Goal: Task Accomplishment & Management: Manage account settings

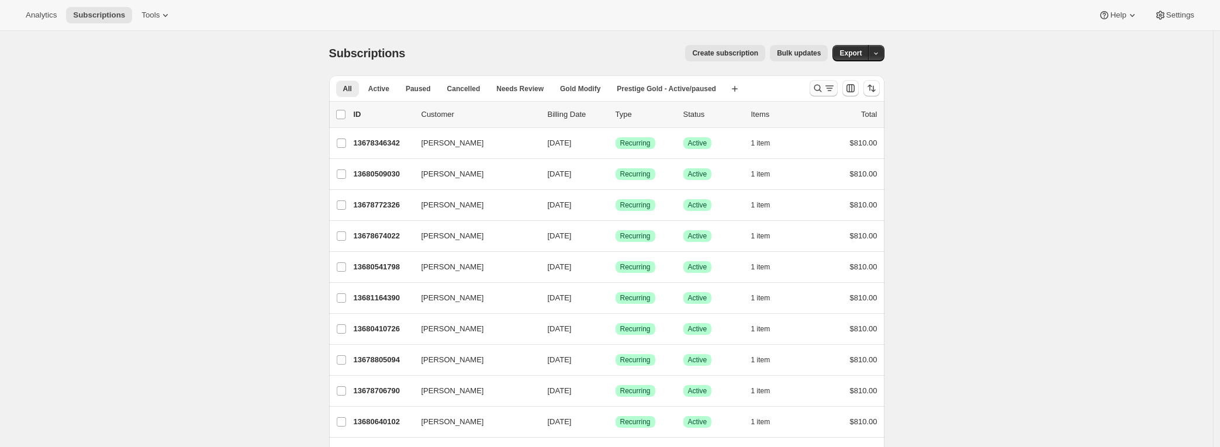
click at [829, 84] on icon "Search and filter results" at bounding box center [830, 88] width 12 height 12
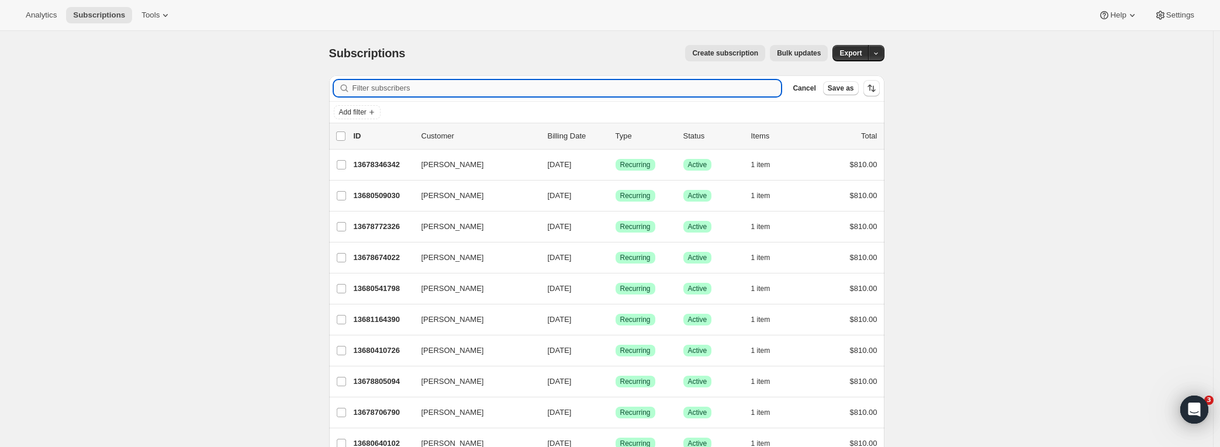
paste input "Pip [PERSON_NAME]"
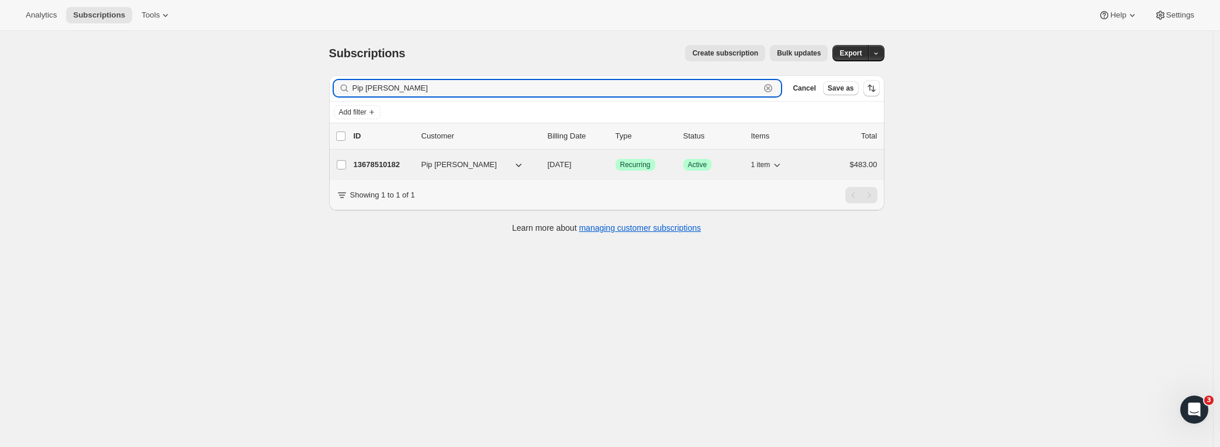
type input "Pip [PERSON_NAME]"
click at [387, 168] on p "13678510182" at bounding box center [383, 165] width 58 height 12
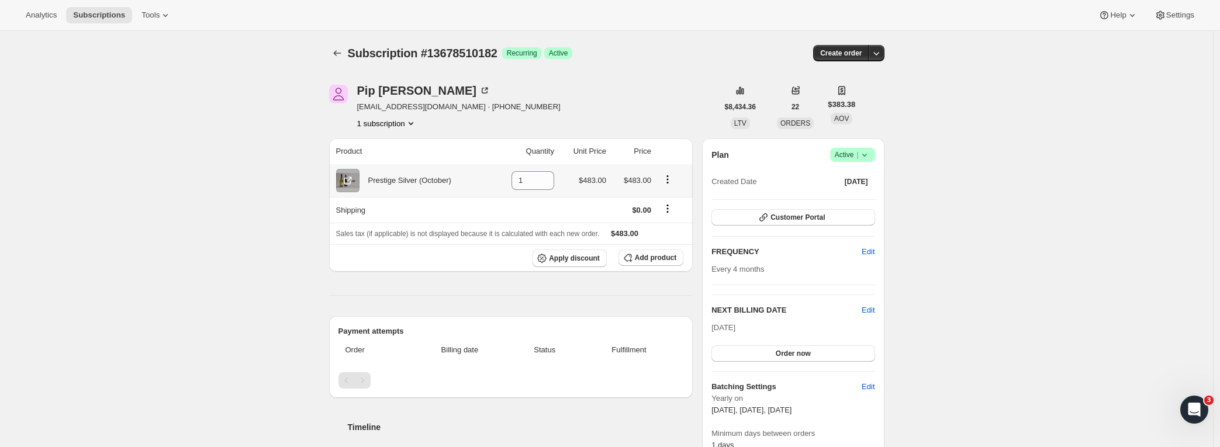
click at [670, 181] on icon "Product actions" at bounding box center [668, 180] width 12 height 12
click at [649, 157] on th "Price" at bounding box center [632, 152] width 45 height 26
click at [349, 180] on icon at bounding box center [348, 181] width 12 height 12
click at [770, 218] on icon "button" at bounding box center [764, 218] width 12 height 12
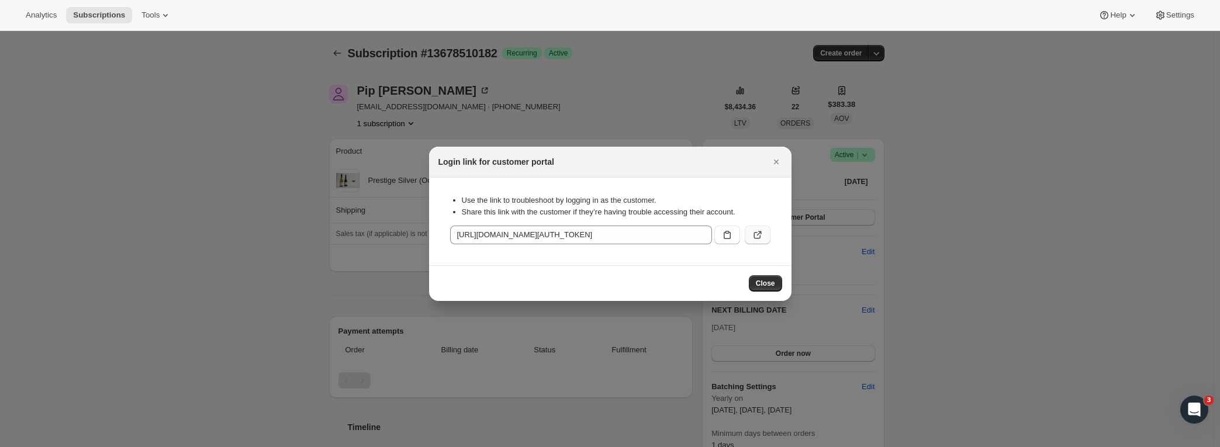
click at [757, 235] on icon ":rc9:" at bounding box center [758, 235] width 12 height 12
click at [773, 287] on span "Close" at bounding box center [765, 283] width 19 height 9
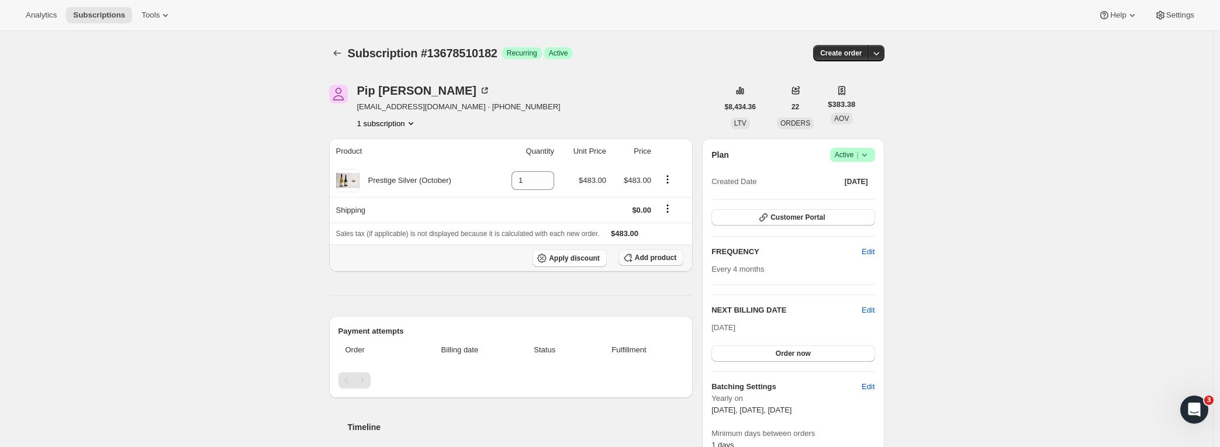
click at [660, 260] on span "Add product" at bounding box center [656, 257] width 42 height 9
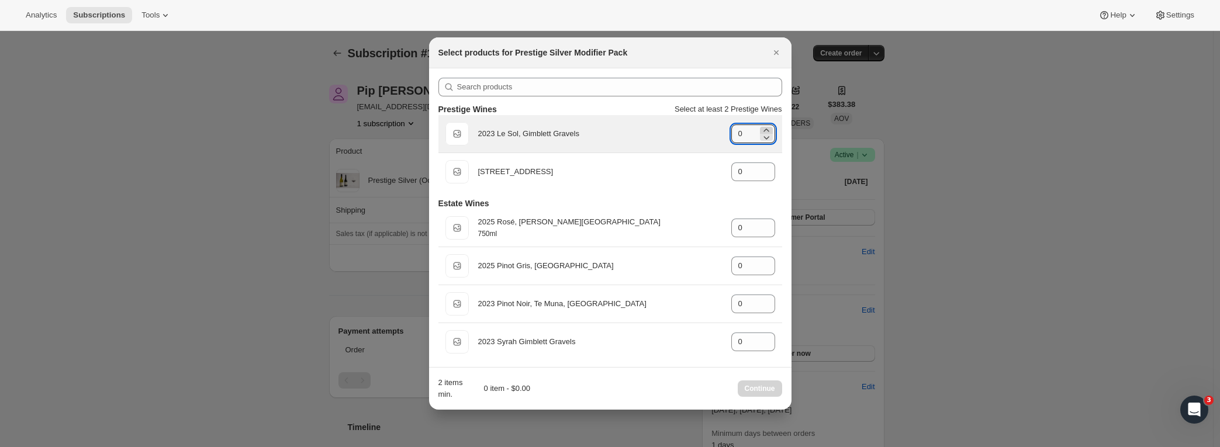
click at [765, 127] on icon ":rd6:" at bounding box center [767, 131] width 12 height 12
type input "1"
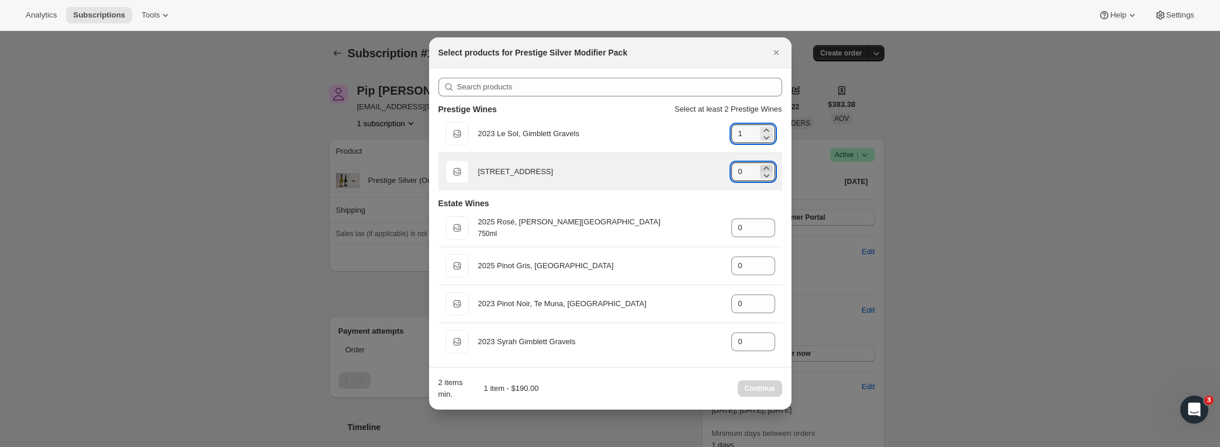
click at [761, 166] on icon ":rd6:" at bounding box center [767, 169] width 12 height 12
type input "1"
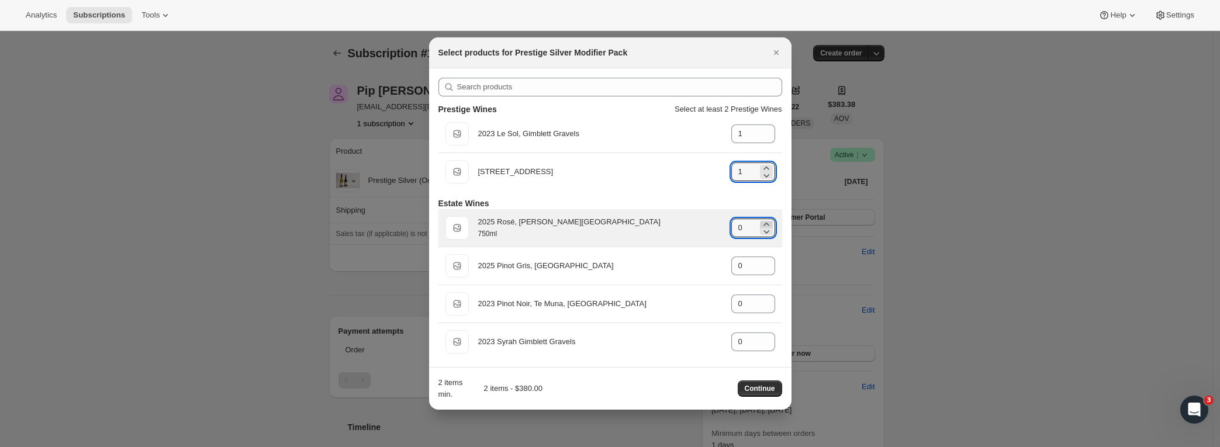
click at [761, 222] on icon ":rd6:" at bounding box center [767, 225] width 12 height 12
type input "1"
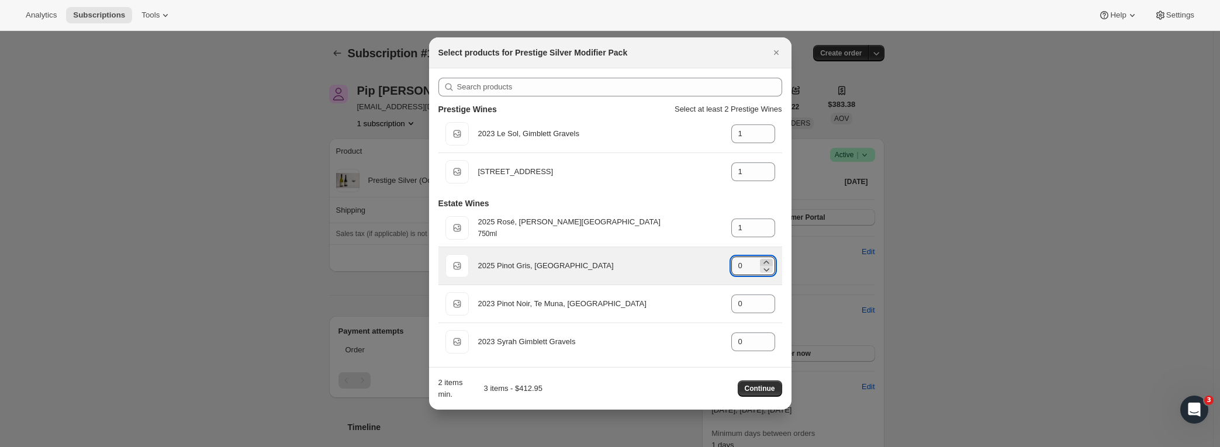
click at [761, 261] on icon ":rd6:" at bounding box center [767, 263] width 12 height 12
type input "1"
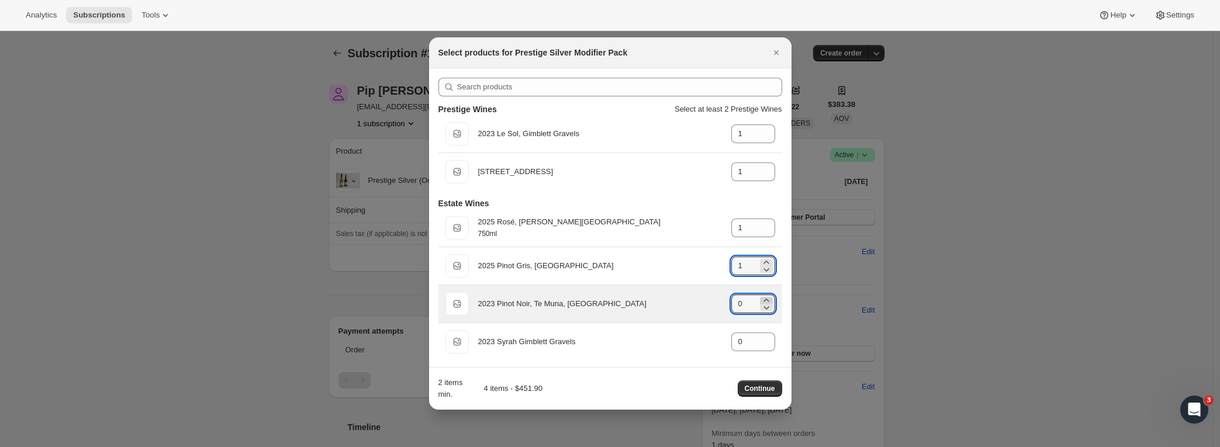
click at [761, 296] on icon ":rd6:" at bounding box center [767, 301] width 12 height 12
type input "1"
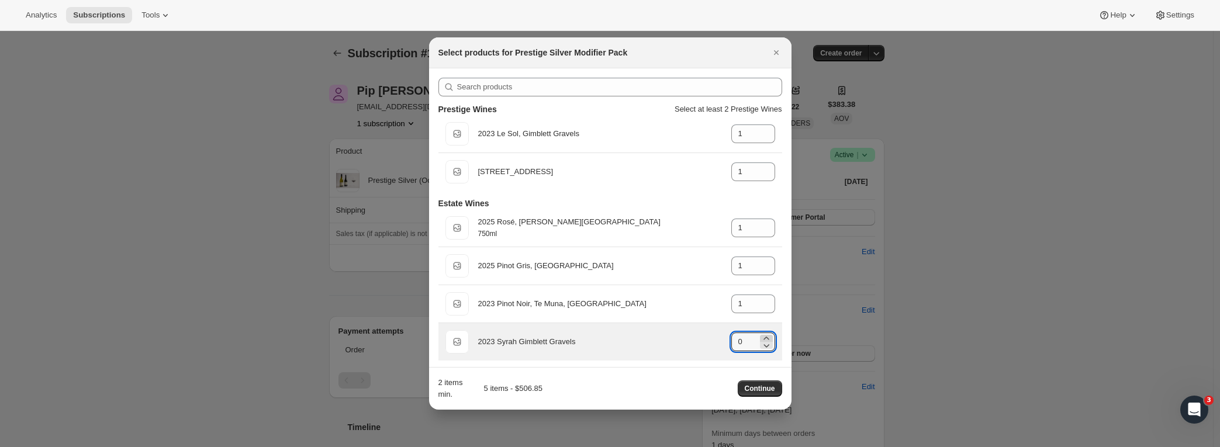
click at [761, 335] on icon ":rd6:" at bounding box center [767, 339] width 12 height 12
type input "1"
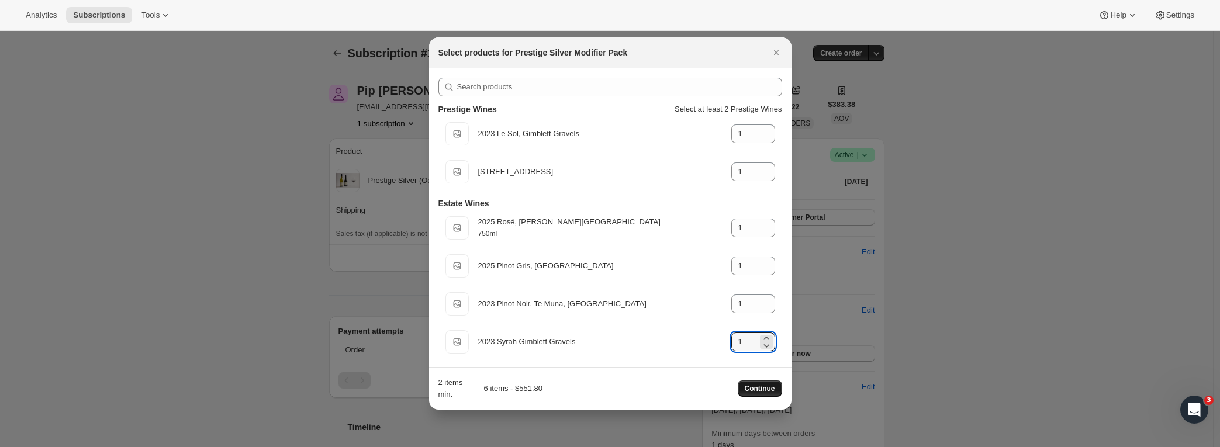
click at [764, 391] on span "Continue" at bounding box center [760, 388] width 30 height 9
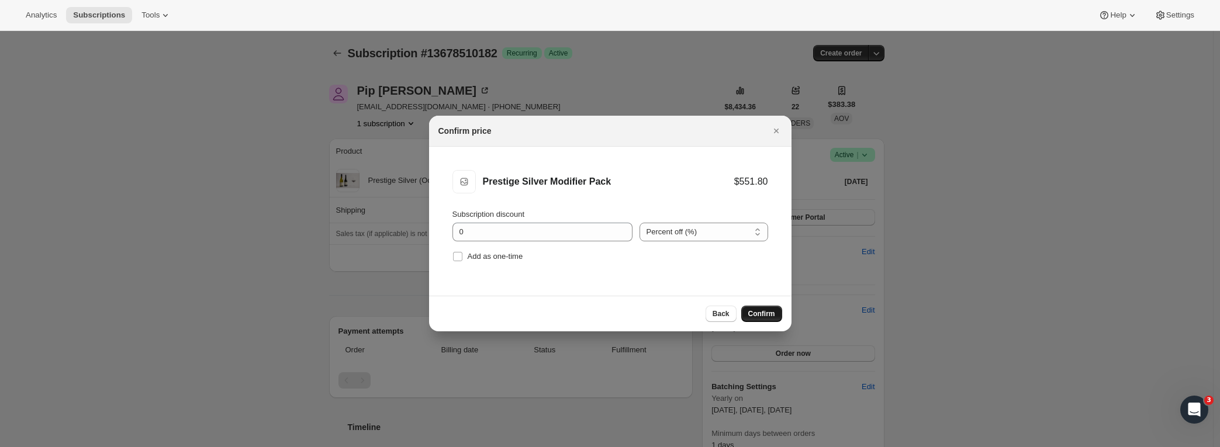
click at [769, 316] on span "Confirm" at bounding box center [761, 313] width 27 height 9
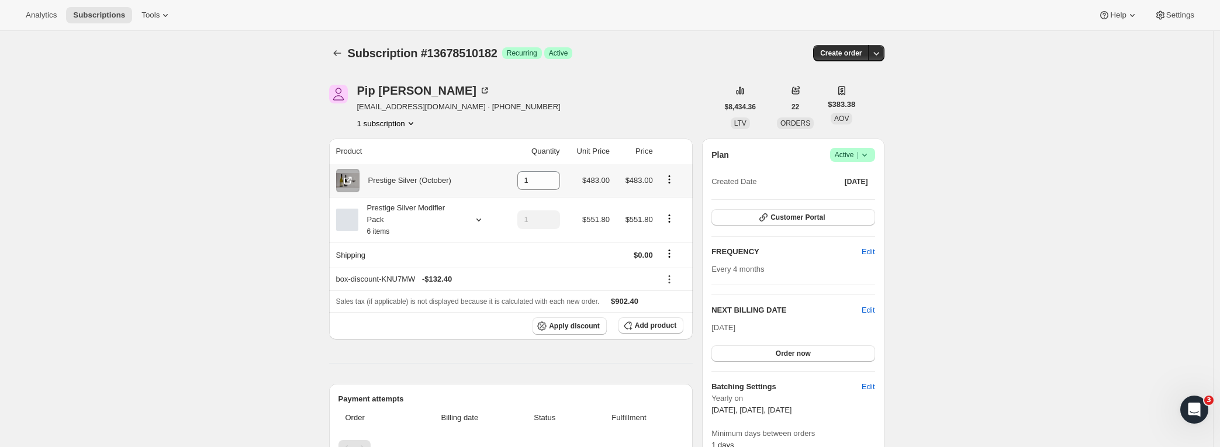
click at [670, 180] on icon "Product actions" at bounding box center [669, 179] width 2 height 2
click at [697, 87] on div "Pip Cavanagh pip@savanaestate.co.nz · +64274533542 1 subscription" at bounding box center [523, 107] width 389 height 44
click at [674, 181] on icon "Product actions" at bounding box center [670, 180] width 12 height 12
click at [682, 199] on span "Remove" at bounding box center [672, 204] width 44 height 12
type input "0"
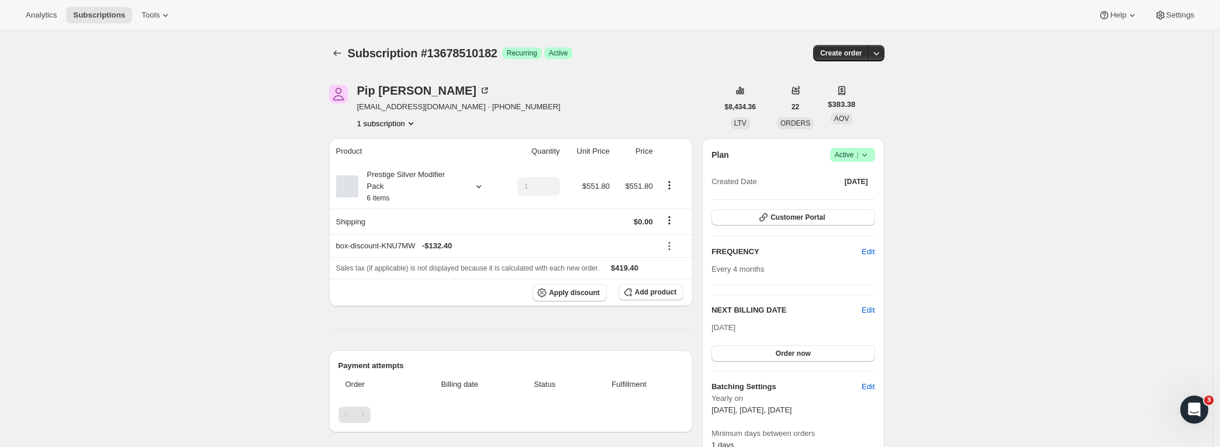
scroll to position [2, 0]
click at [872, 310] on span "Edit" at bounding box center [868, 308] width 13 height 12
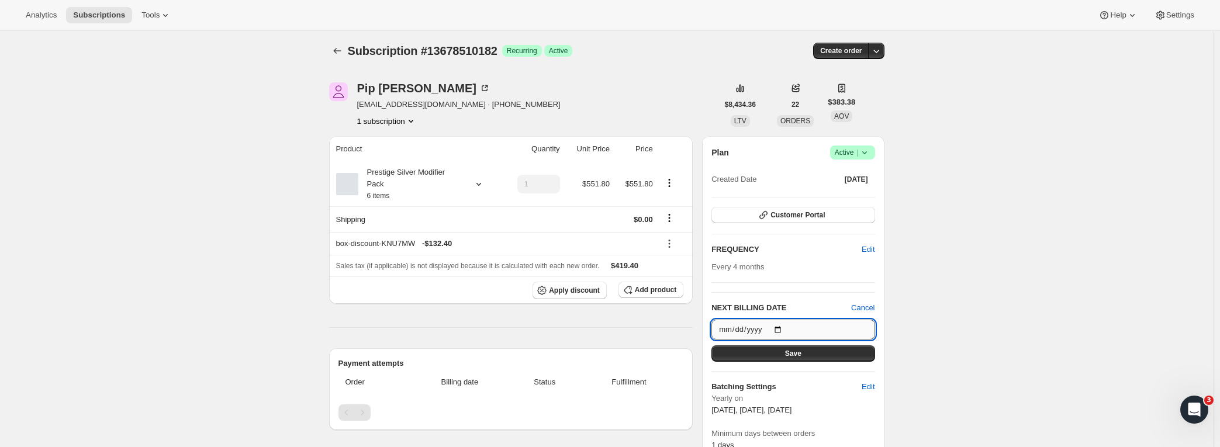
click at [811, 328] on input "[DATE]" at bounding box center [793, 330] width 163 height 20
type input "[DATE]"
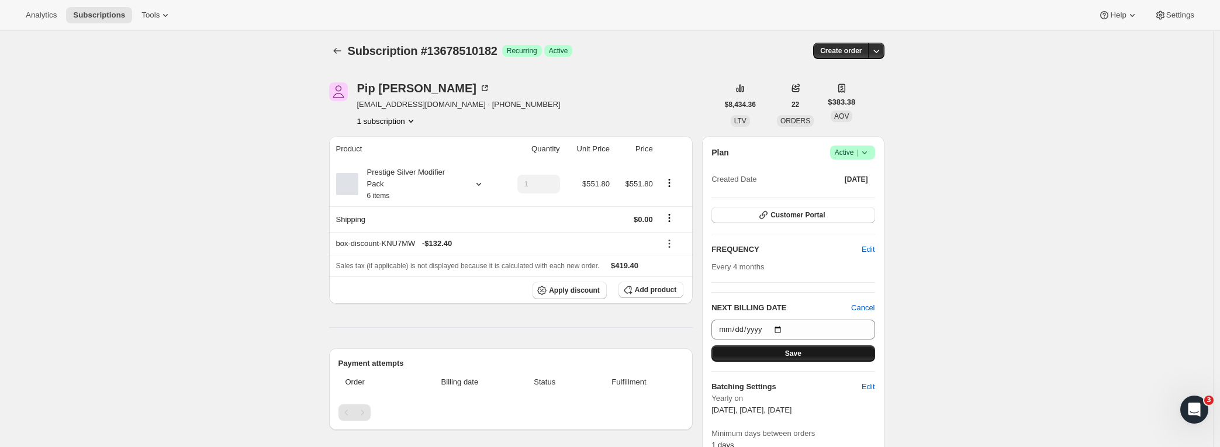
click at [816, 353] on button "Save" at bounding box center [793, 354] width 163 height 16
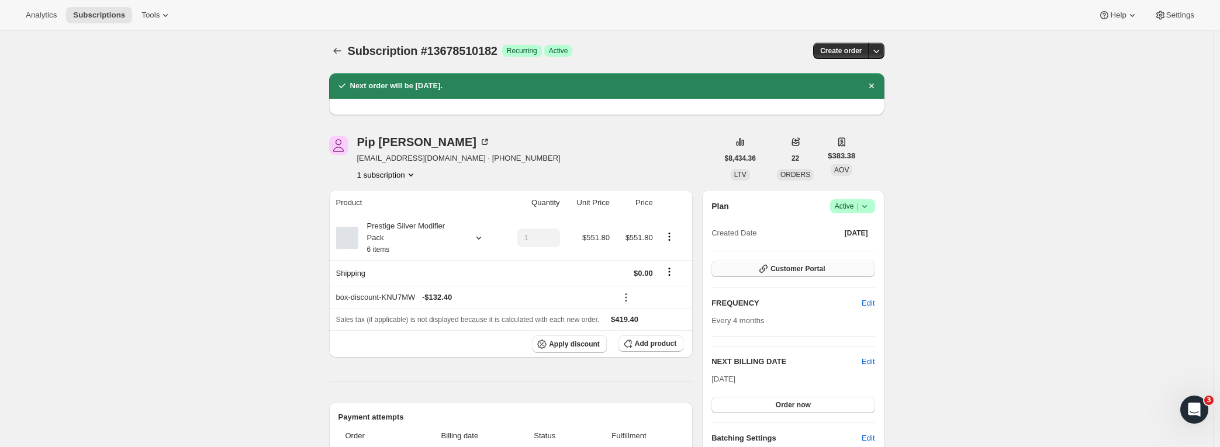
click at [817, 270] on span "Customer Portal" at bounding box center [798, 268] width 54 height 9
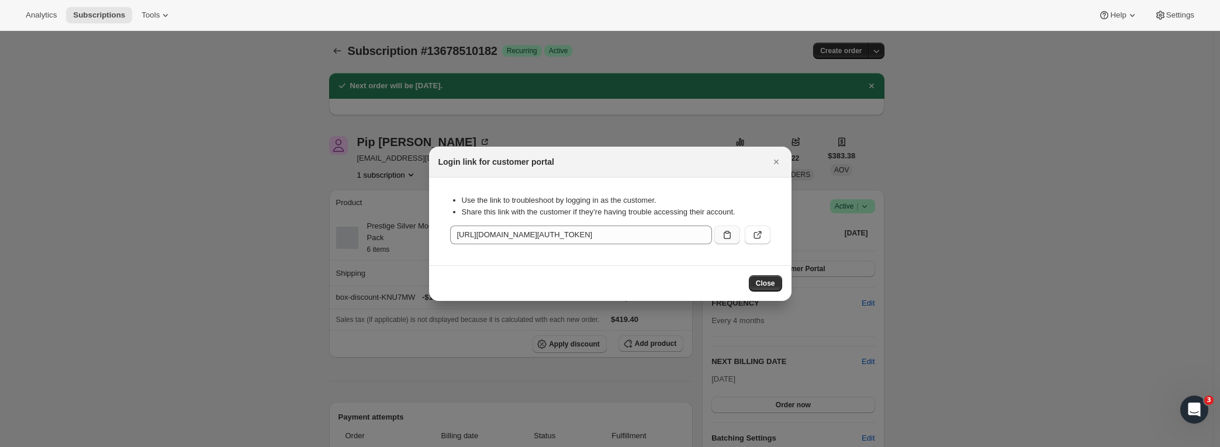
click at [730, 237] on icon ":r83:" at bounding box center [727, 235] width 7 height 8
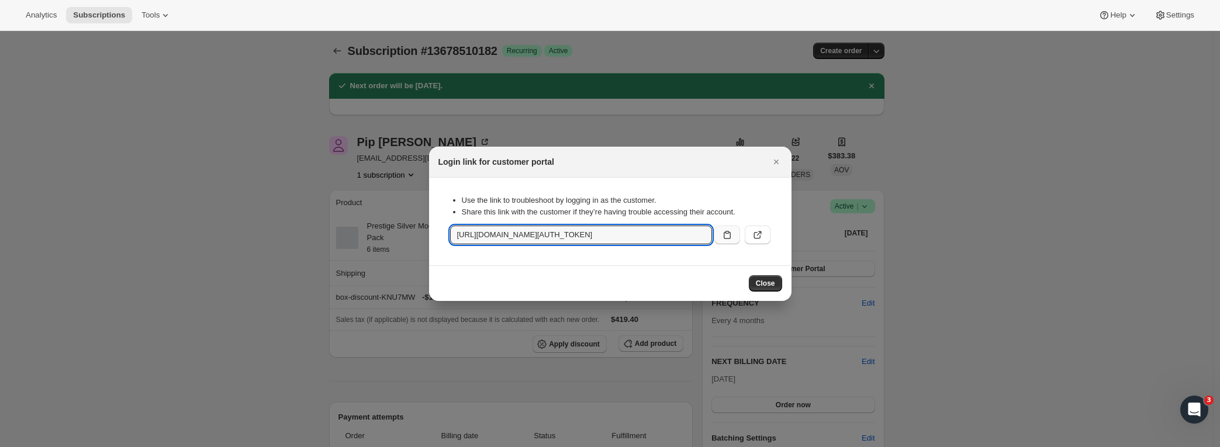
click at [727, 239] on icon ":r83:" at bounding box center [727, 235] width 7 height 8
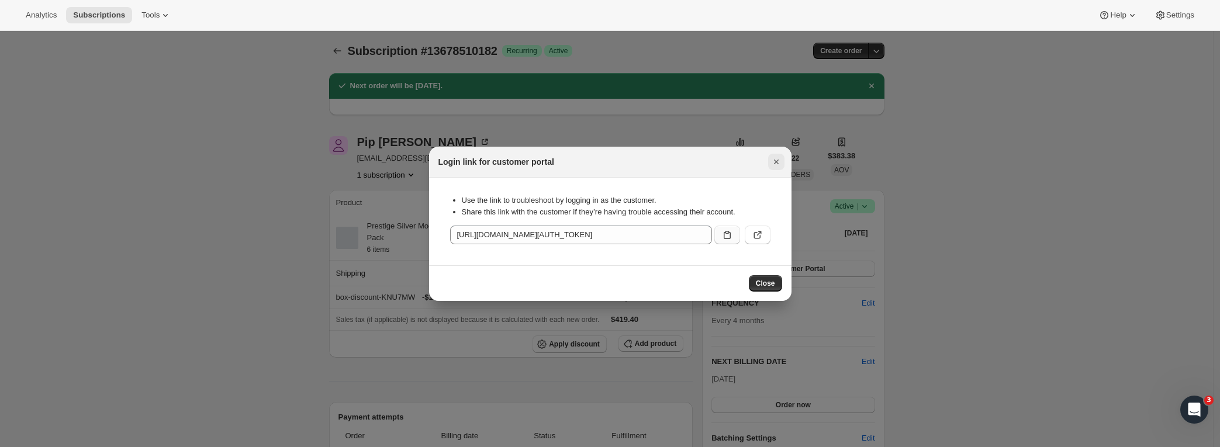
click at [772, 160] on icon "Close" at bounding box center [777, 162] width 12 height 12
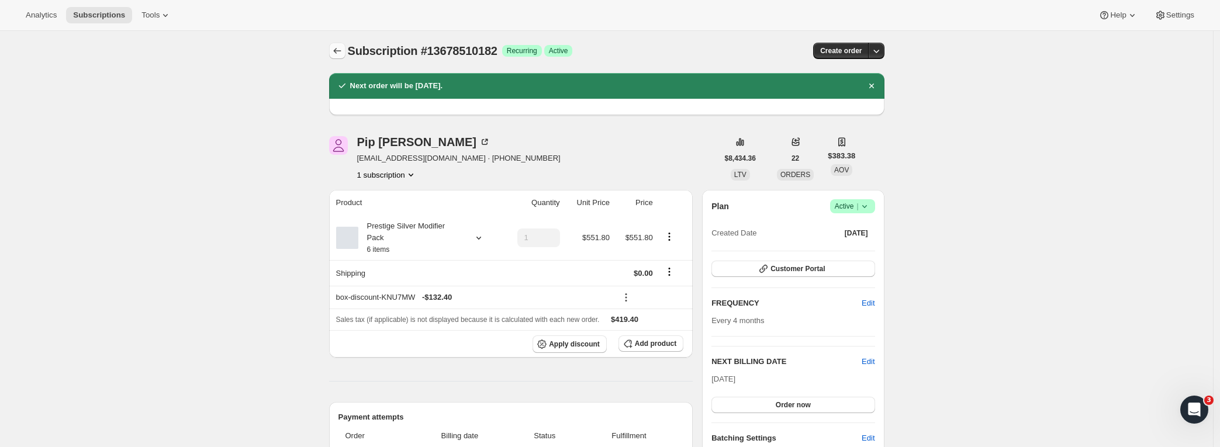
click at [341, 51] on icon "Subscriptions" at bounding box center [338, 51] width 12 height 12
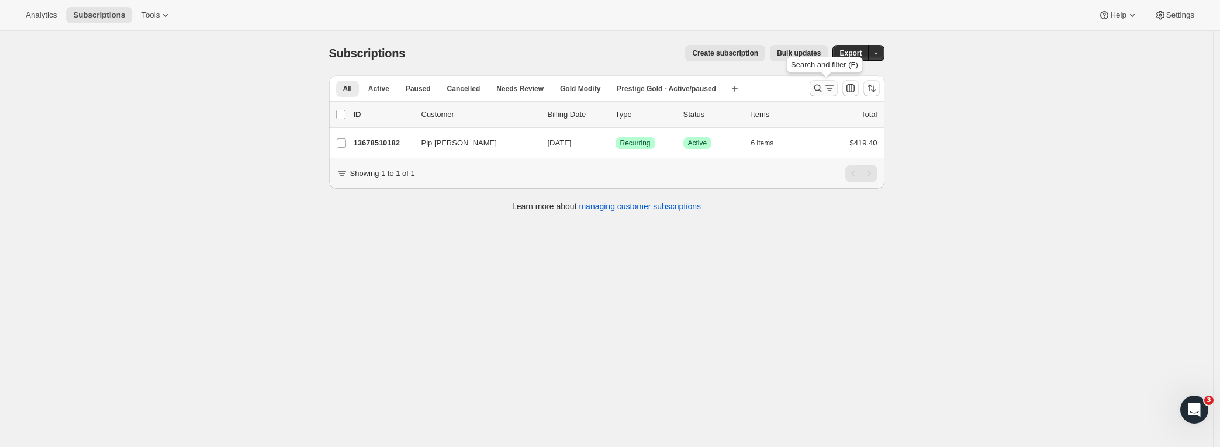
click at [832, 92] on icon "Search and filter results" at bounding box center [830, 88] width 12 height 12
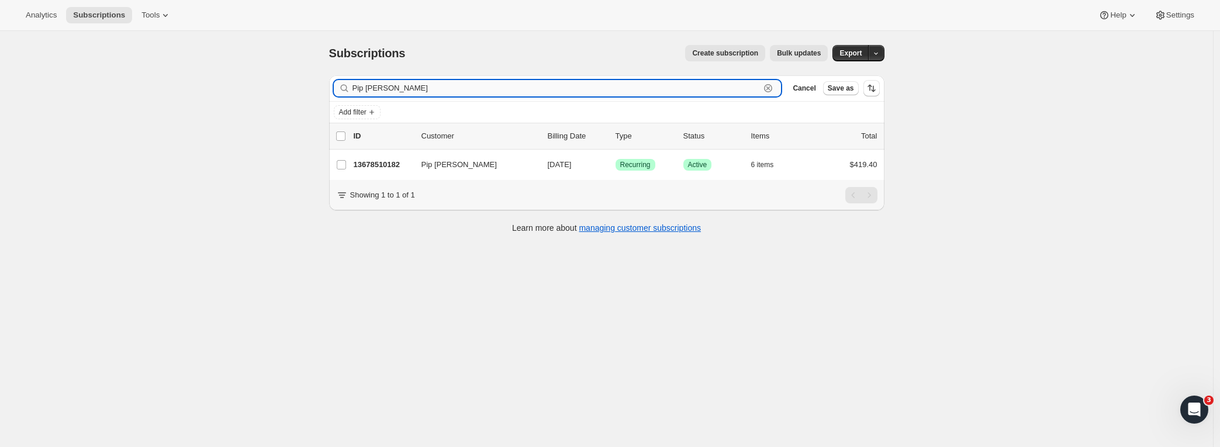
click at [771, 90] on icon "button" at bounding box center [769, 89] width 4 height 4
click at [360, 111] on span "Add filter" at bounding box center [352, 112] width 27 height 9
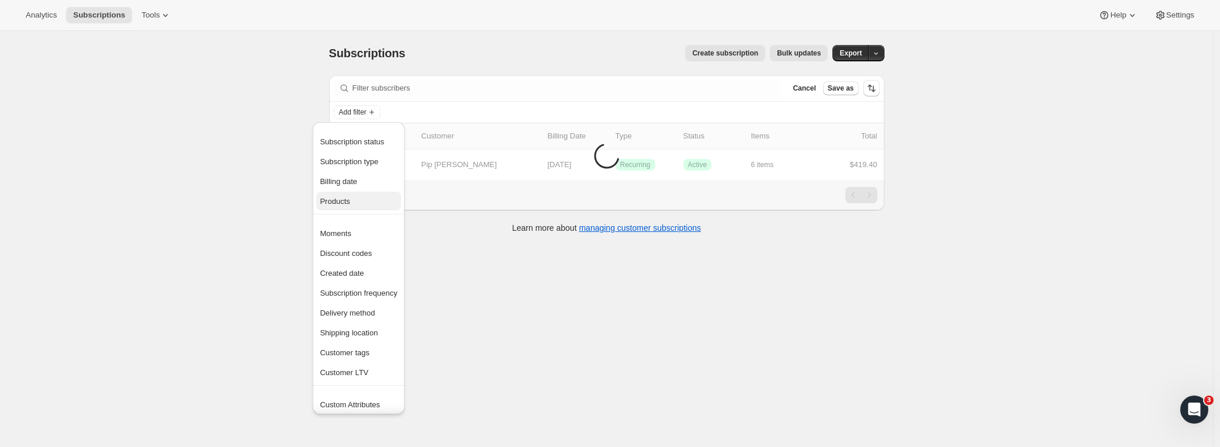
click at [353, 201] on span "Products" at bounding box center [358, 202] width 77 height 12
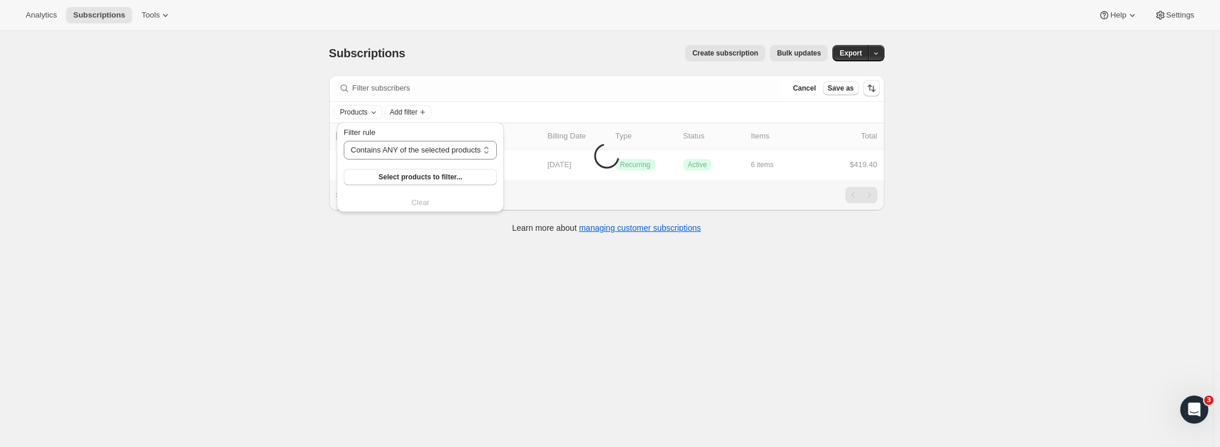
click at [391, 187] on div "Filter rule Contains ANY of the selected products Contains ALL of the selected …" at bounding box center [420, 168] width 153 height 82
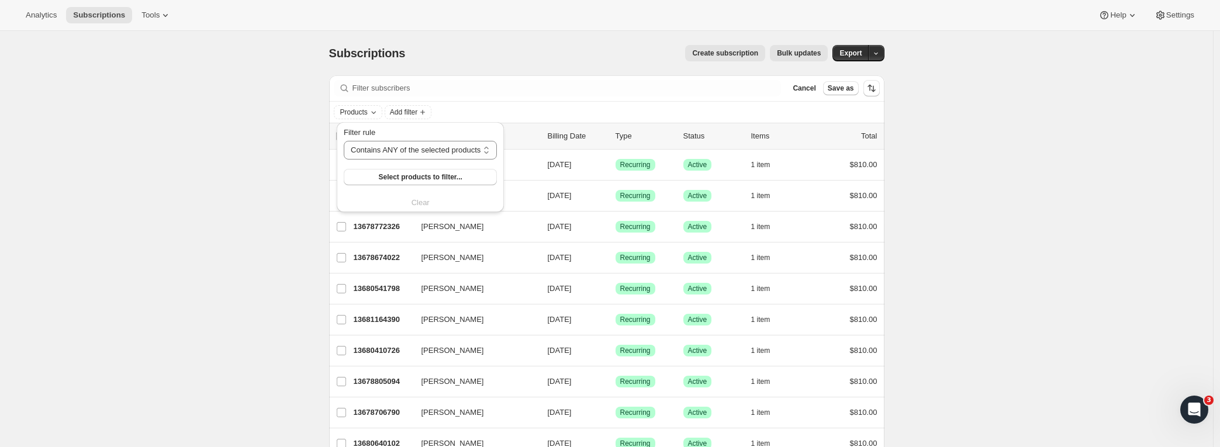
click at [415, 201] on div "Filter rule Contains ANY of the selected products Contains ALL of the selected …" at bounding box center [420, 168] width 153 height 82
click at [425, 170] on button "Select products to filter..." at bounding box center [420, 177] width 153 height 16
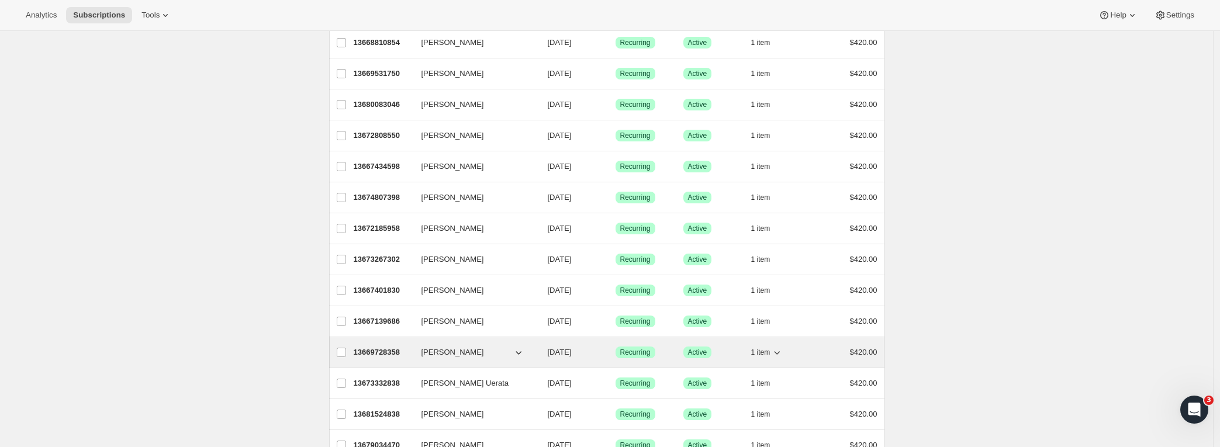
scroll to position [1326, 0]
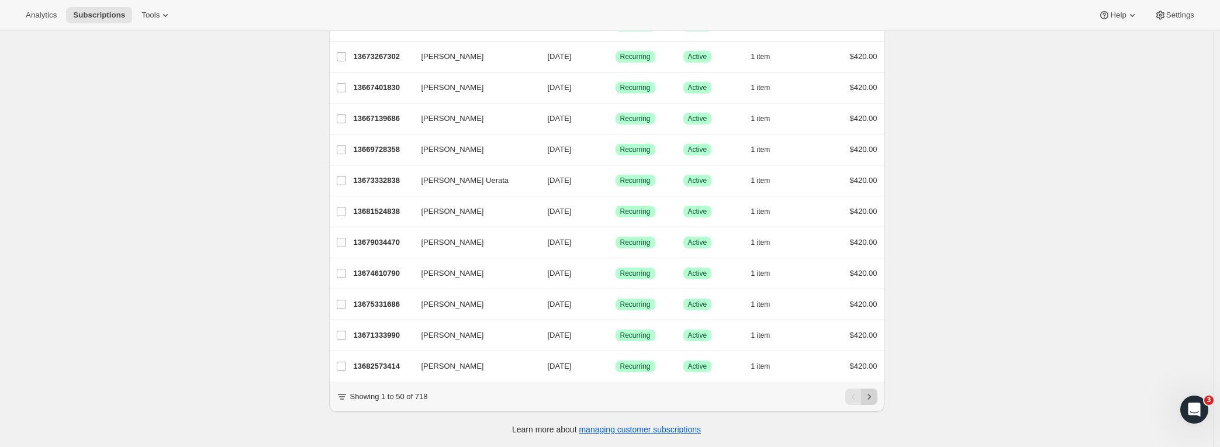
click at [871, 397] on icon "Next" at bounding box center [870, 397] width 12 height 12
click at [871, 395] on icon "Next" at bounding box center [870, 397] width 12 height 12
